Goal: Entertainment & Leisure: Consume media (video, audio)

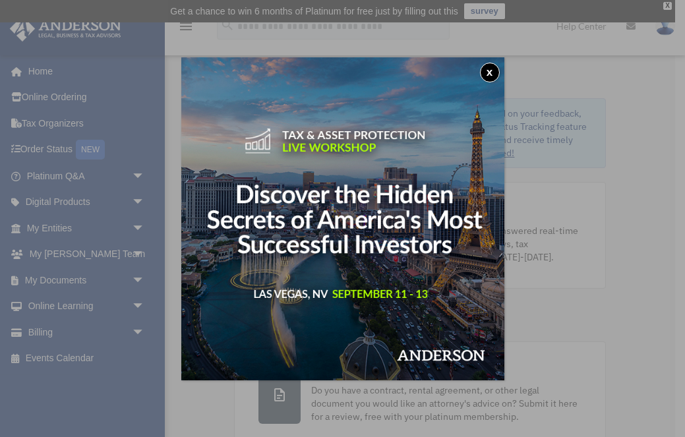
click at [487, 76] on button "x" at bounding box center [490, 73] width 20 height 20
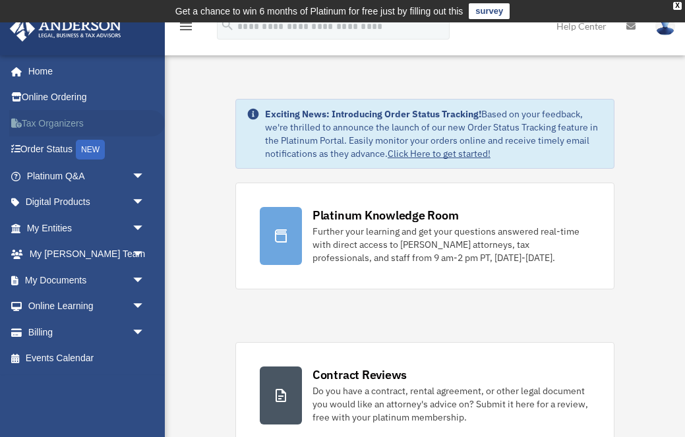
click at [61, 125] on link "Tax Organizers" at bounding box center [87, 123] width 156 height 26
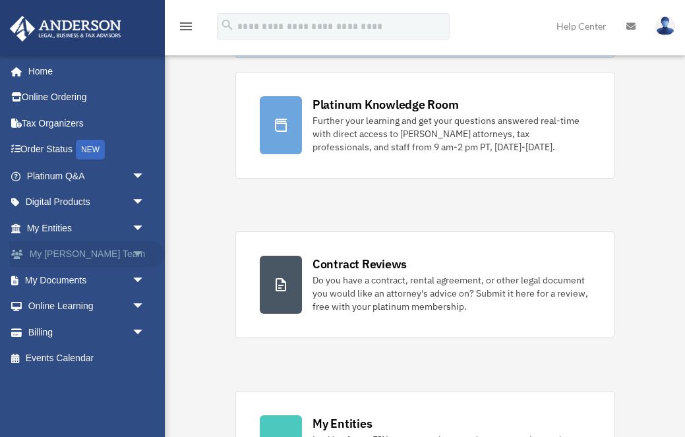
scroll to position [112, 0]
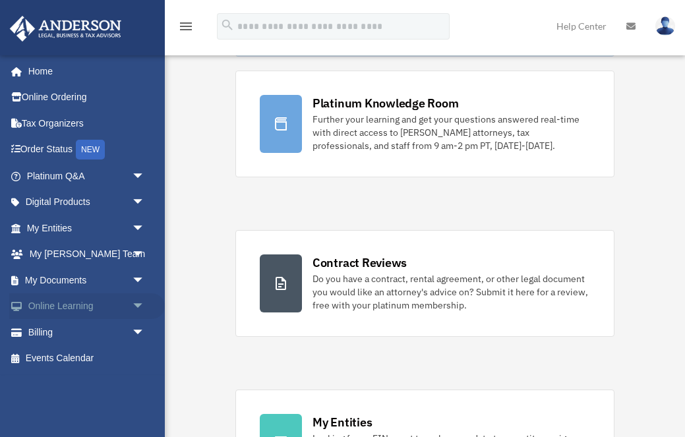
click at [137, 302] on span "arrow_drop_down" at bounding box center [145, 306] width 26 height 27
click at [69, 380] on link "Resources" at bounding box center [91, 384] width 146 height 26
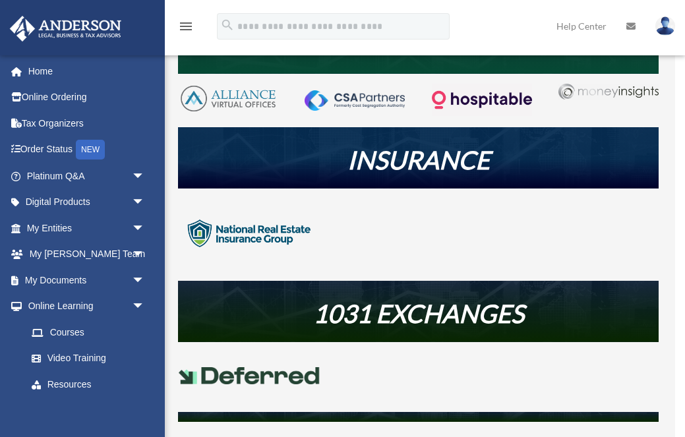
scroll to position [355, 0]
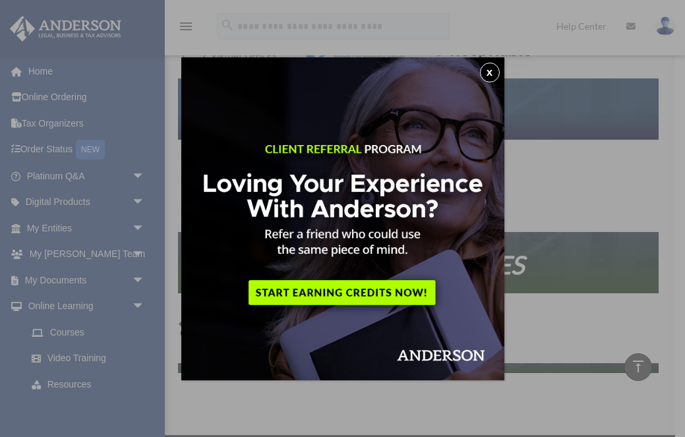
click at [490, 72] on button "x" at bounding box center [490, 73] width 20 height 20
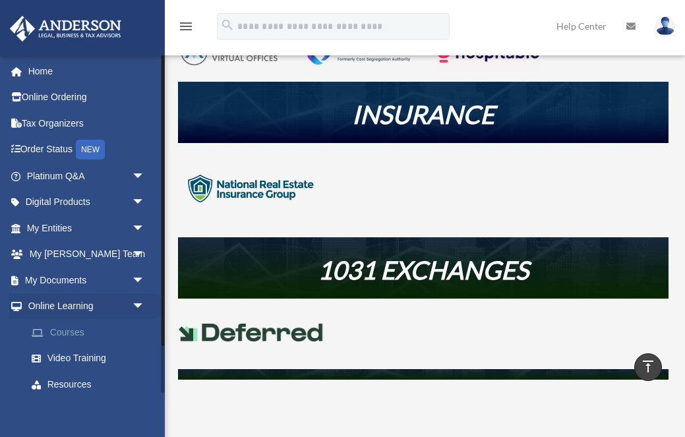
click at [61, 329] on link "Courses" at bounding box center [91, 332] width 146 height 26
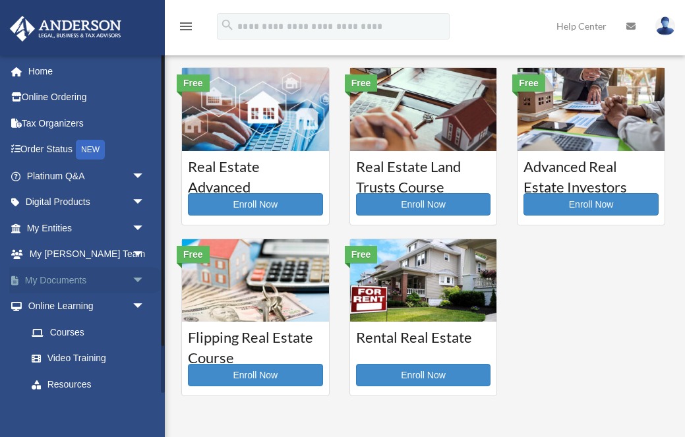
scroll to position [195, 0]
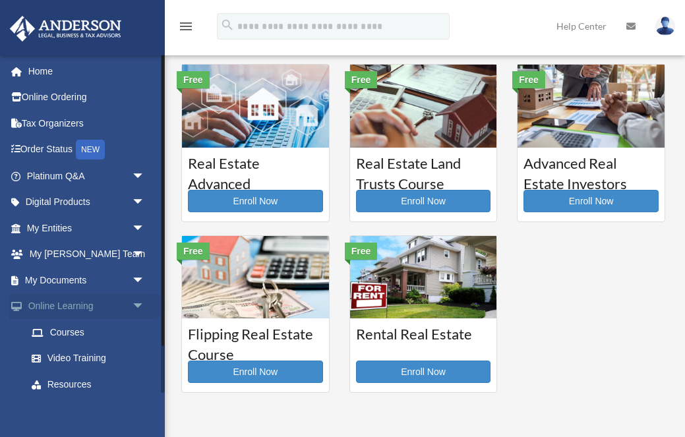
click at [89, 305] on link "Online Learning arrow_drop_down" at bounding box center [87, 306] width 156 height 26
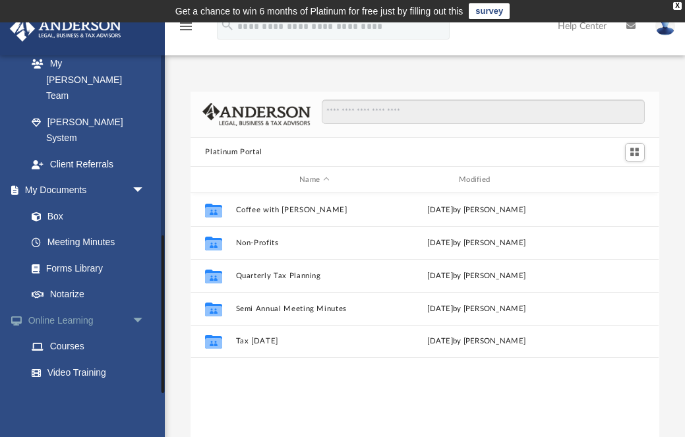
click at [138, 307] on span "arrow_drop_down" at bounding box center [145, 320] width 26 height 27
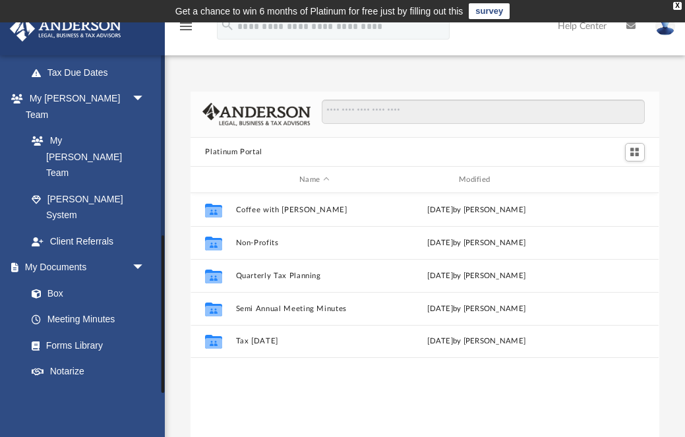
click at [75, 384] on link "Online Learning arrow_drop_up" at bounding box center [87, 397] width 156 height 26
click at [137, 384] on span "arrow_drop_up" at bounding box center [145, 397] width 26 height 27
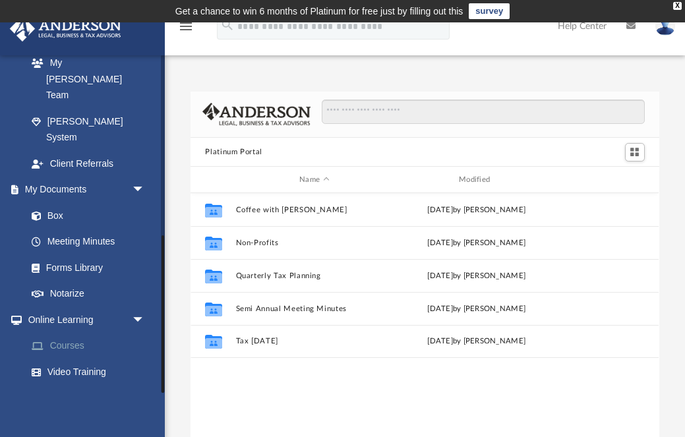
scroll to position [389, 0]
click at [73, 386] on link "Resources" at bounding box center [91, 399] width 146 height 26
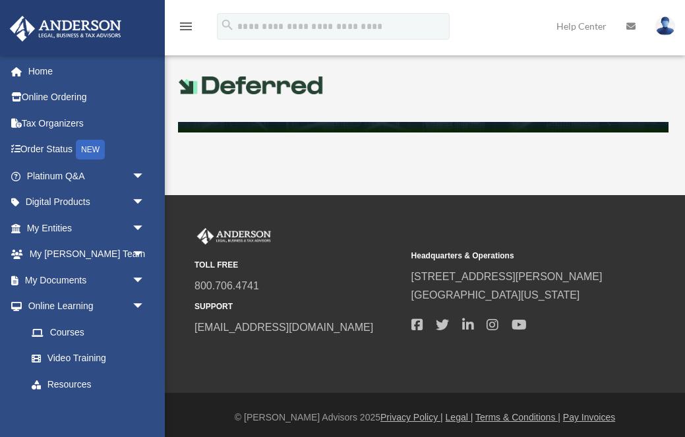
scroll to position [601, 0]
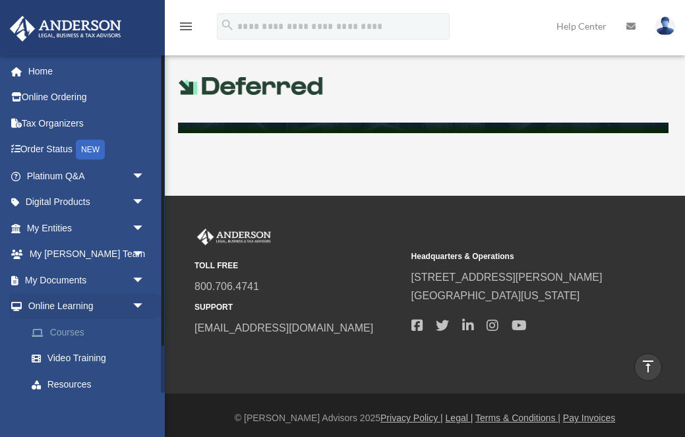
click at [76, 327] on link "Courses" at bounding box center [91, 332] width 146 height 26
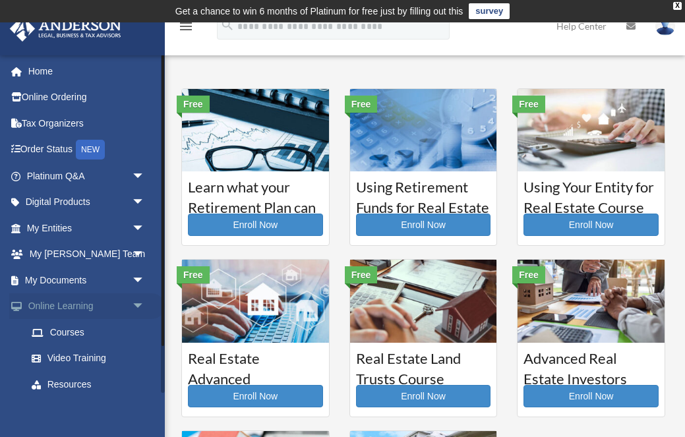
click at [69, 302] on link "Online Learning arrow_drop_down" at bounding box center [87, 306] width 156 height 26
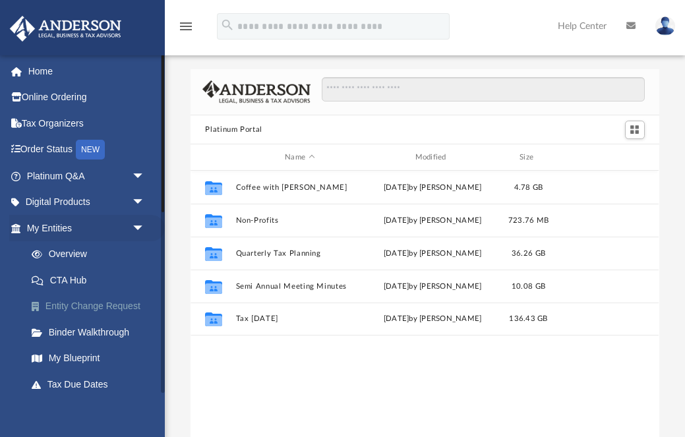
scroll to position [300, 468]
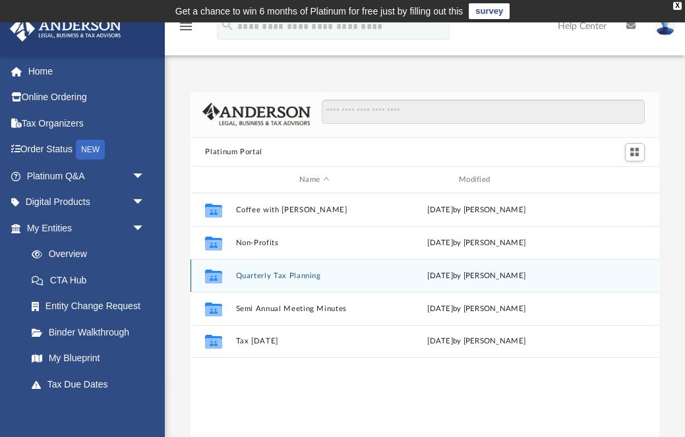
click at [263, 278] on button "Quarterly Tax Planning" at bounding box center [314, 276] width 157 height 9
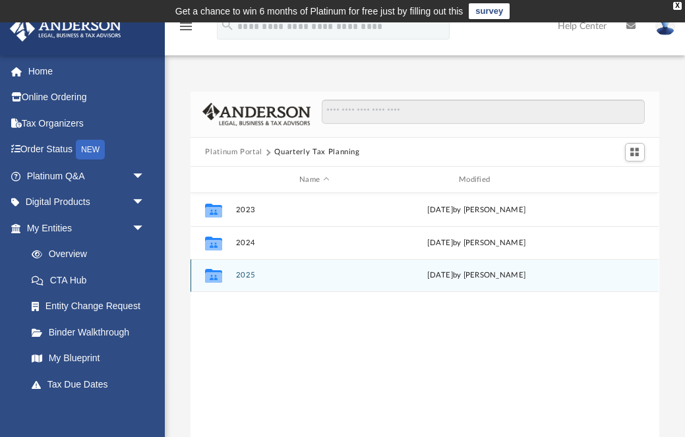
click at [247, 274] on button "2025" at bounding box center [314, 275] width 157 height 9
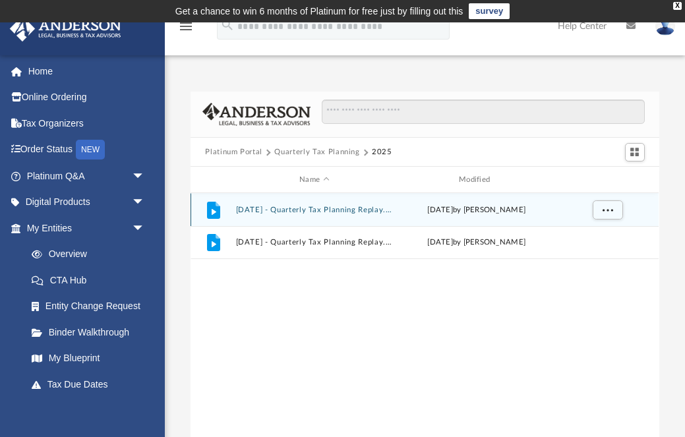
click at [262, 212] on button "[DATE] - Quarterly Tax Planning Replay.mp4" at bounding box center [314, 210] width 157 height 9
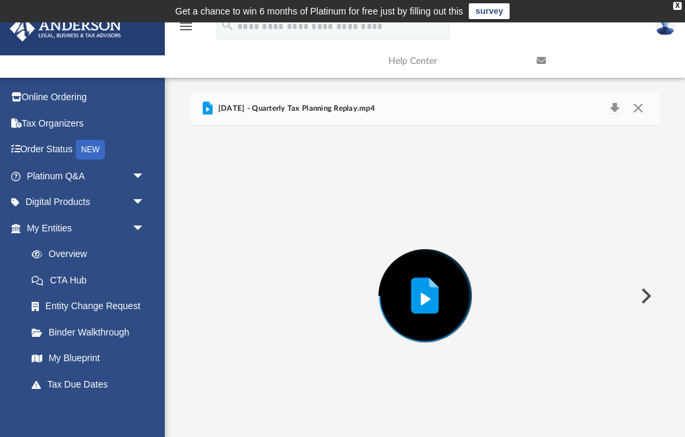
scroll to position [29, 0]
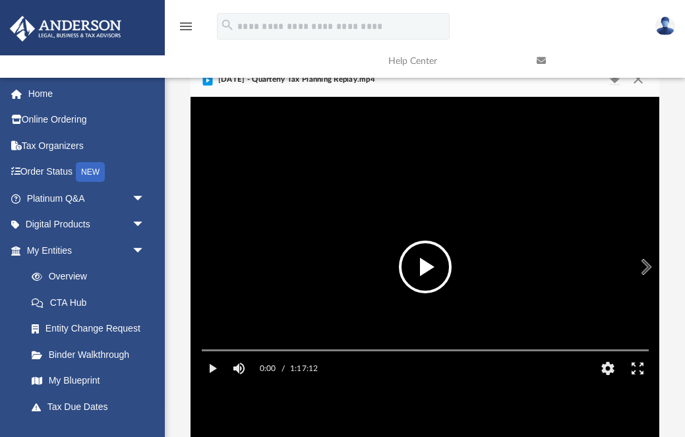
click at [425, 276] on button "File preview" at bounding box center [425, 267] width 53 height 53
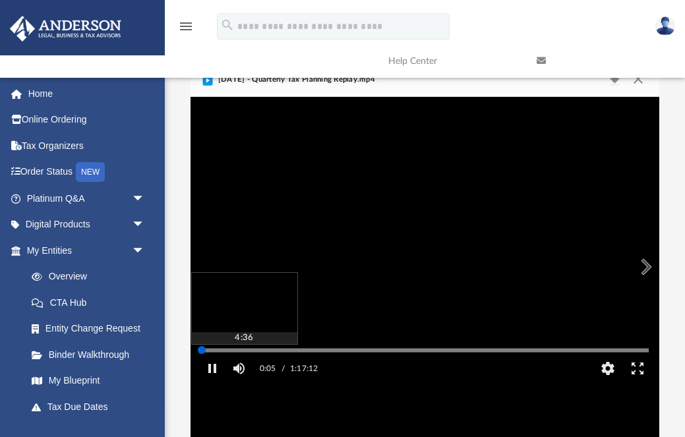
click at [228, 351] on div "Media Slider" at bounding box center [425, 350] width 447 height 2
click at [258, 365] on div "Autoplay Disabled Speed Normal Quality Auto Subtitles/CC Off Audio Autoplay Dis…" at bounding box center [425, 267] width 468 height 340
click at [287, 364] on div "Autoplay Disabled Speed Normal Quality Auto Subtitles/CC Off Audio Autoplay Dis…" at bounding box center [425, 267] width 468 height 340
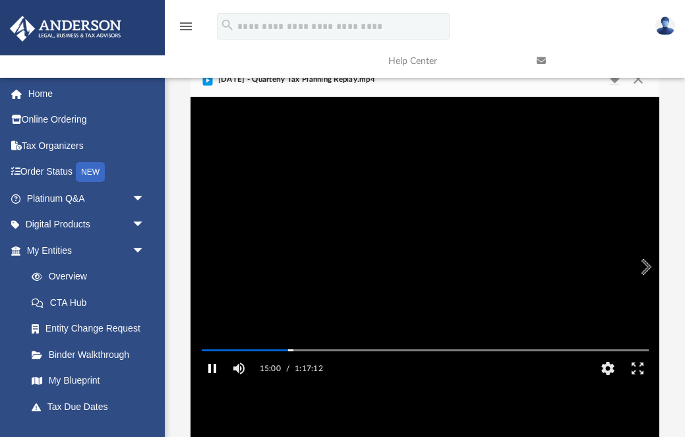
click at [213, 382] on button "Pause" at bounding box center [213, 368] width 30 height 26
